Goal: Transaction & Acquisition: Download file/media

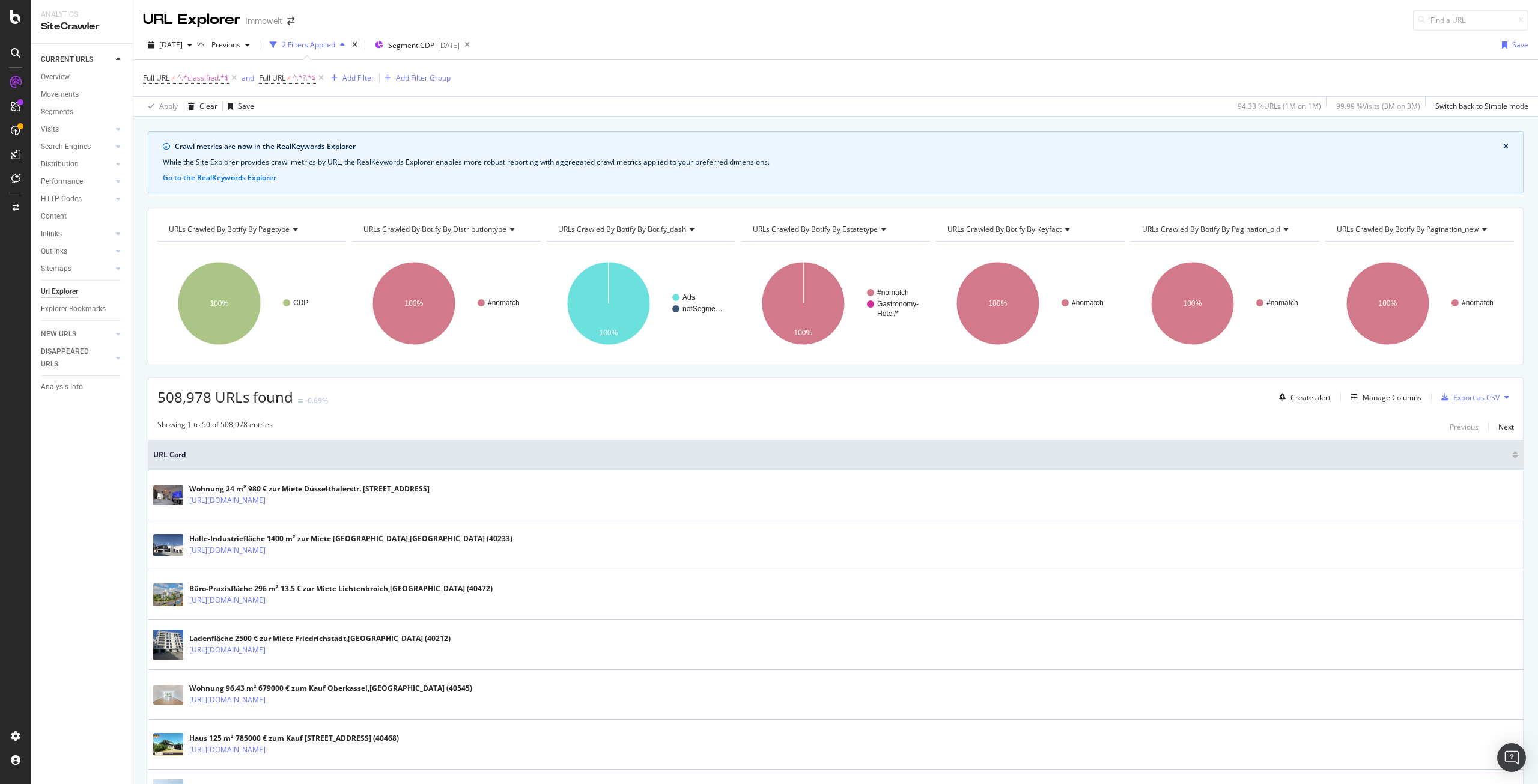
scroll to position [51, 0]
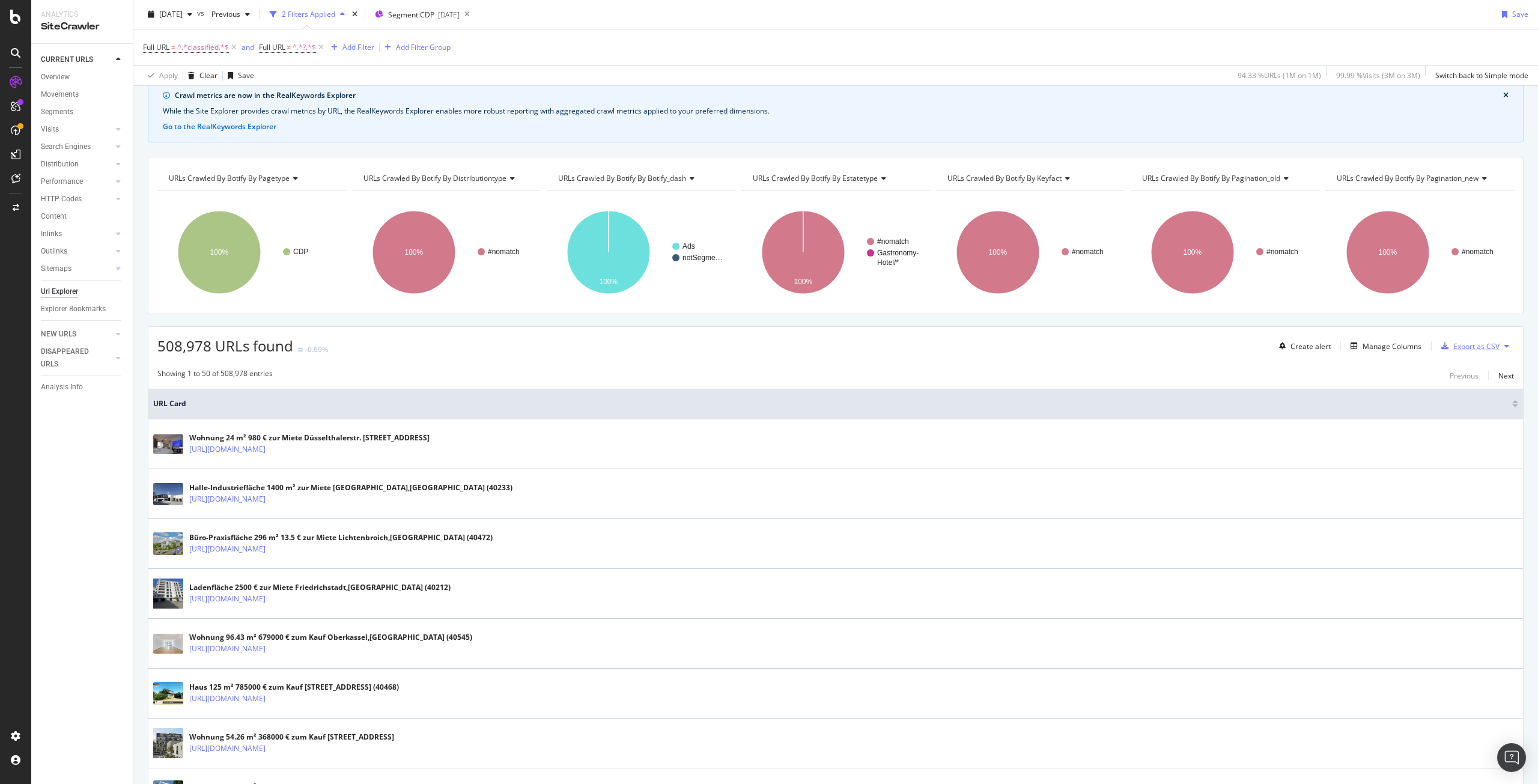
click at [1462, 345] on div "Export as CSV" at bounding box center [1477, 346] width 46 height 10
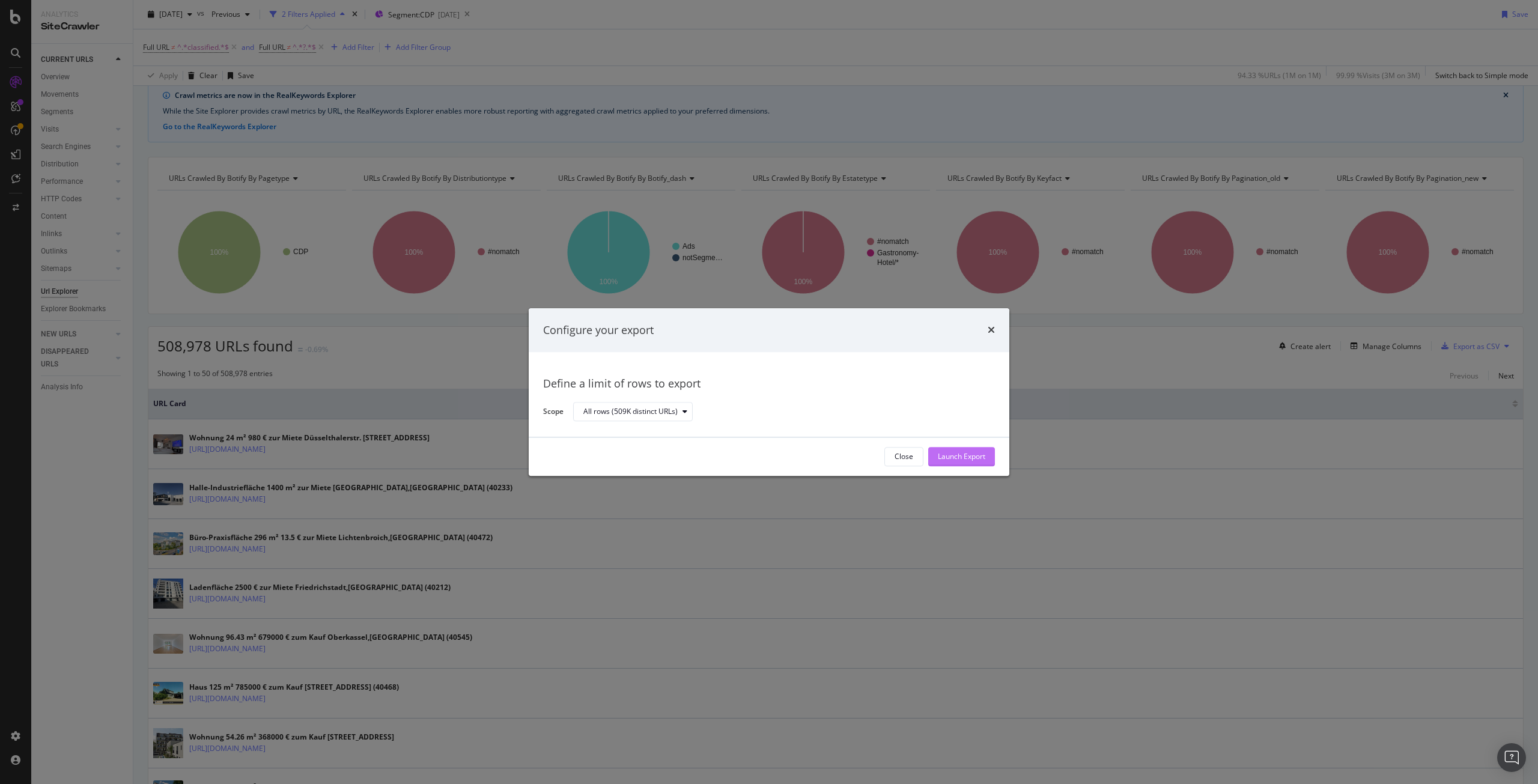
click at [951, 459] on div "Launch Export" at bounding box center [961, 456] width 47 height 10
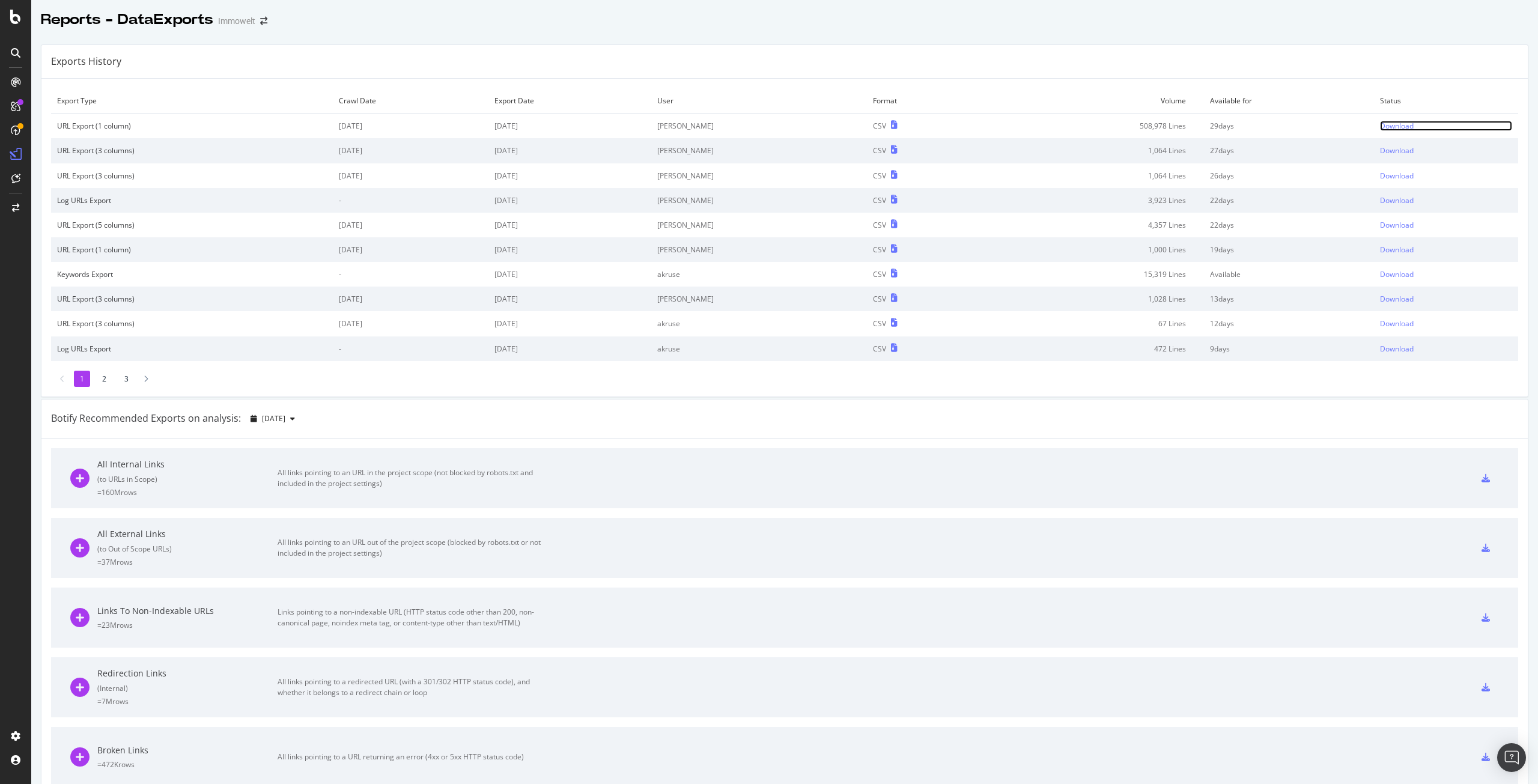
click at [1380, 124] on div "Download" at bounding box center [1397, 125] width 34 height 10
